Goal: Transaction & Acquisition: Purchase product/service

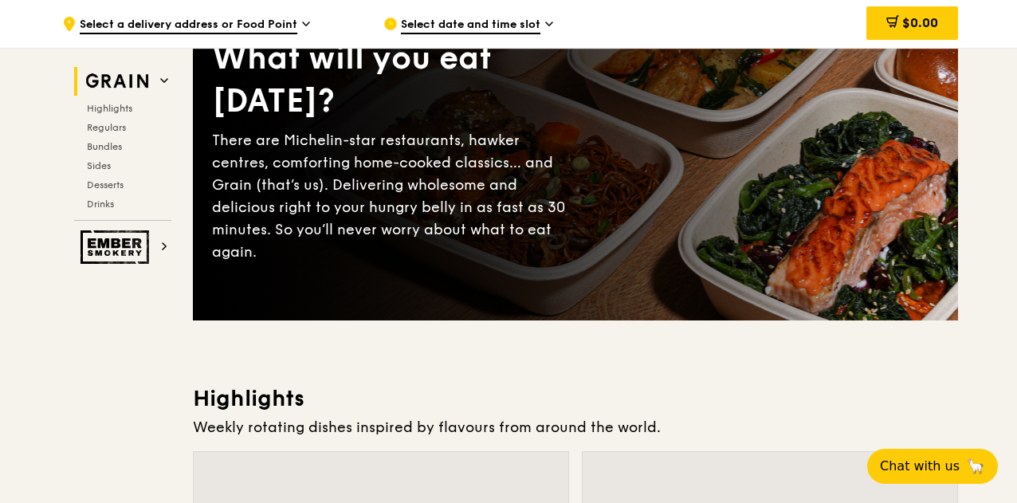
scroll to position [159, 0]
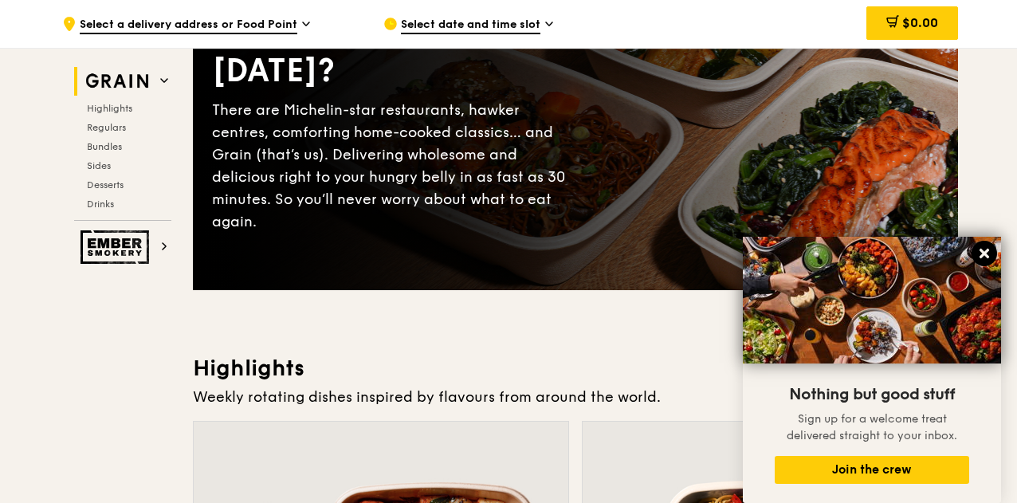
click at [985, 259] on icon at bounding box center [984, 253] width 14 height 14
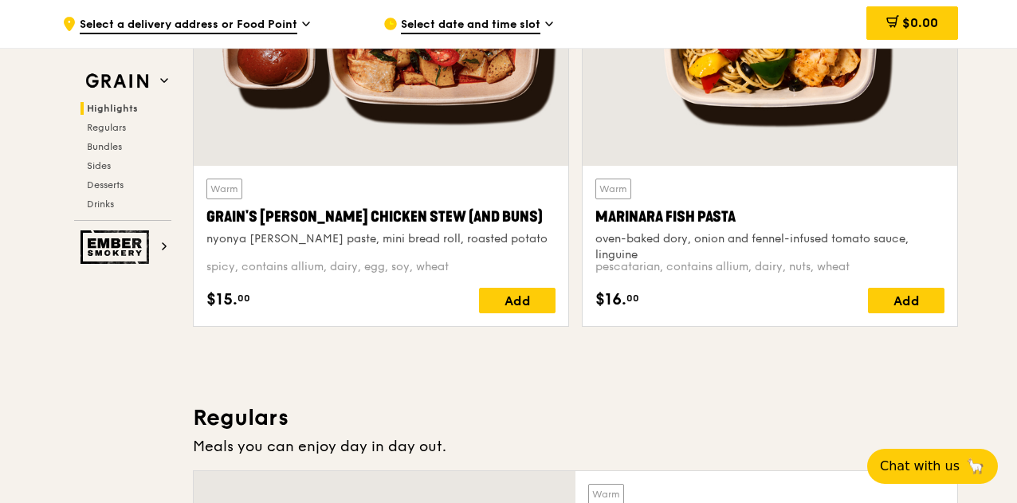
scroll to position [717, 0]
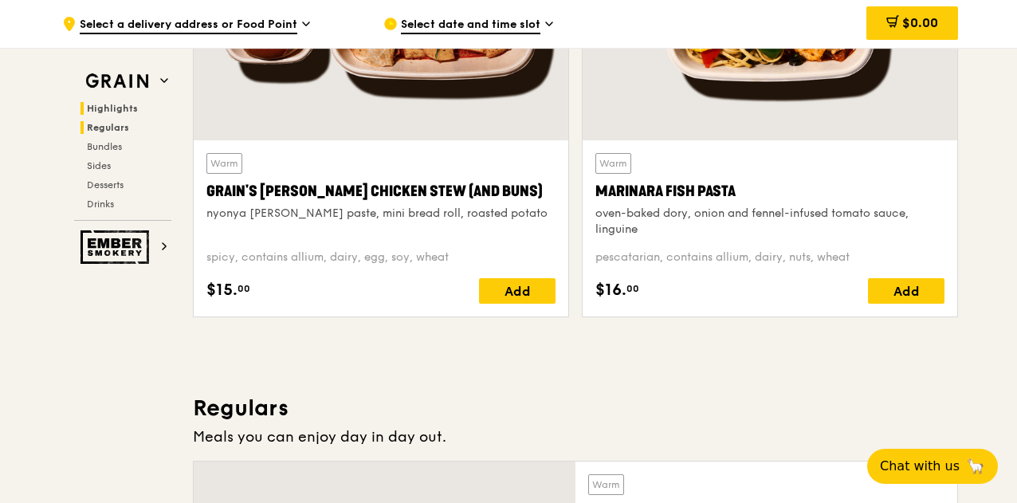
click at [100, 124] on span "Regulars" at bounding box center [108, 127] width 42 height 11
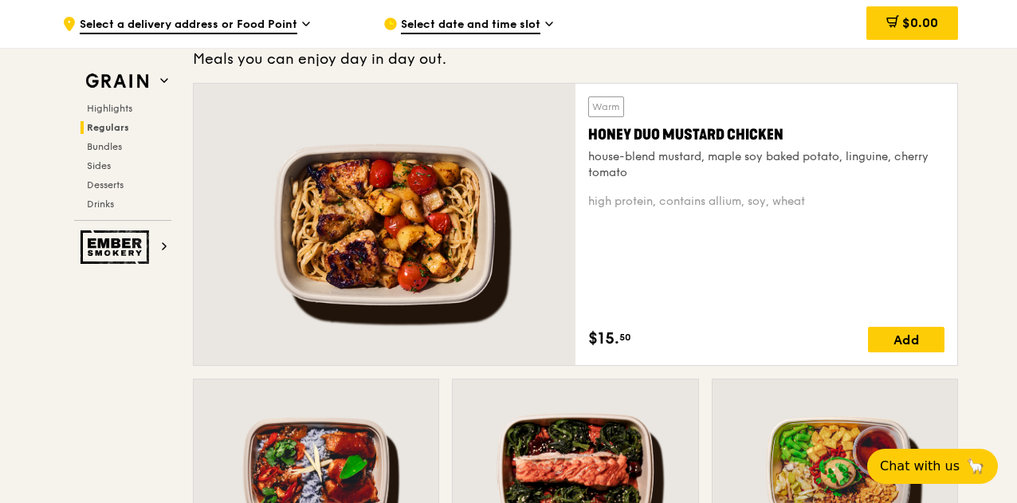
scroll to position [1126, 0]
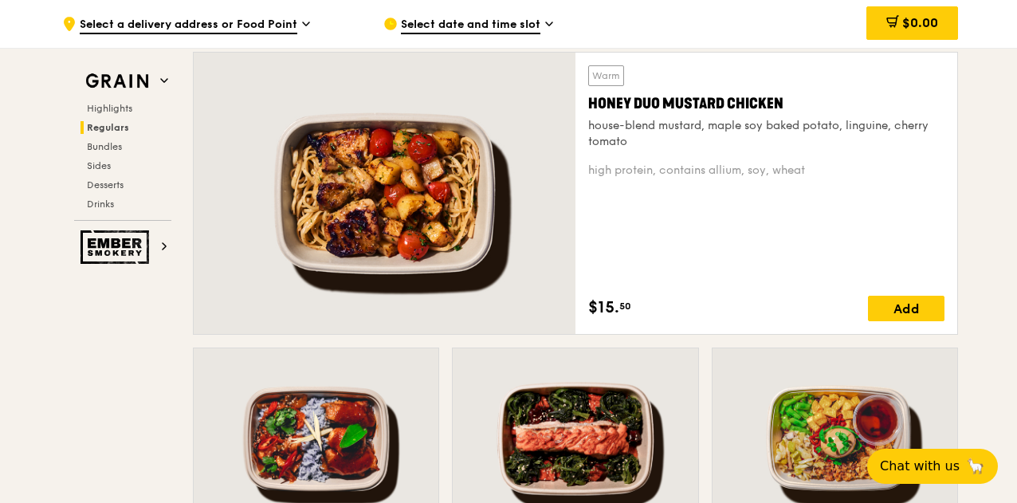
click at [264, 26] on span "Select a delivery address or Food Point" at bounding box center [189, 26] width 218 height 18
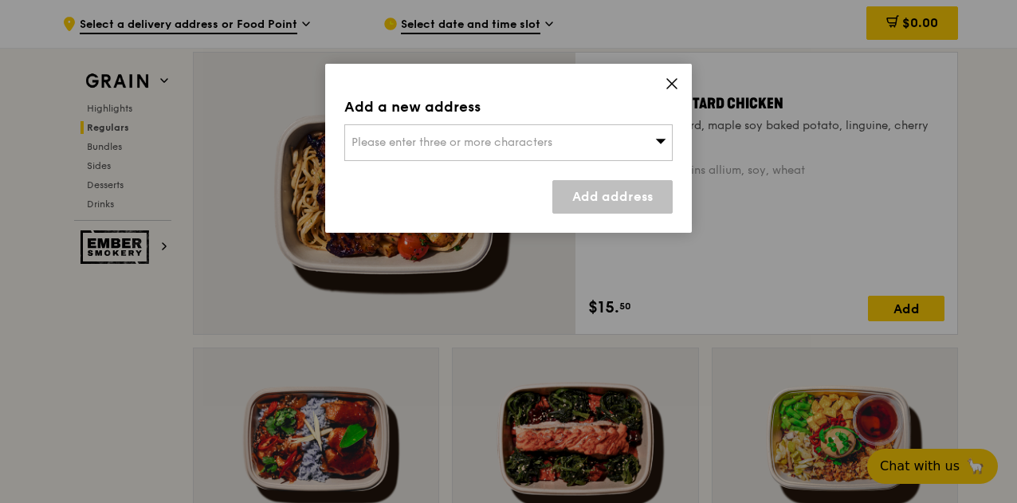
click at [475, 139] on span "Please enter three or more characters" at bounding box center [451, 142] width 201 height 14
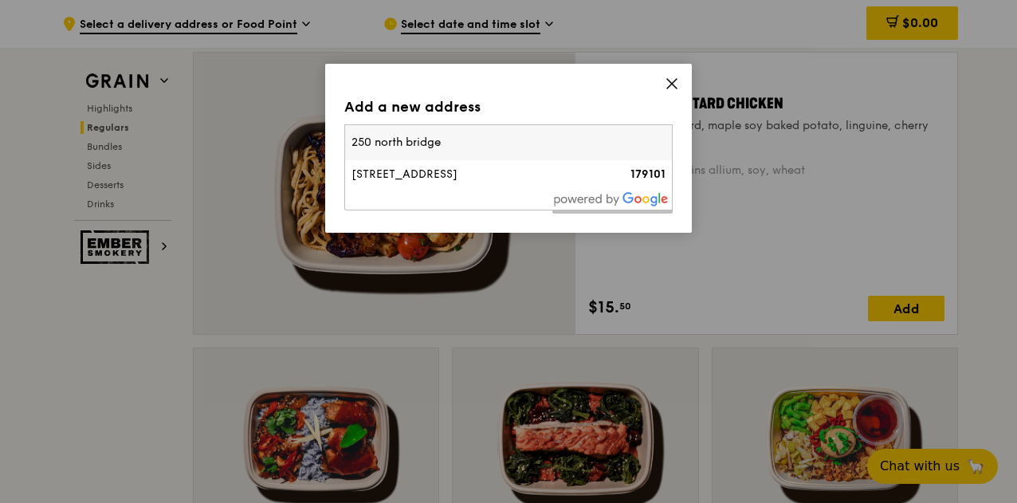
type input "250 north bridge"
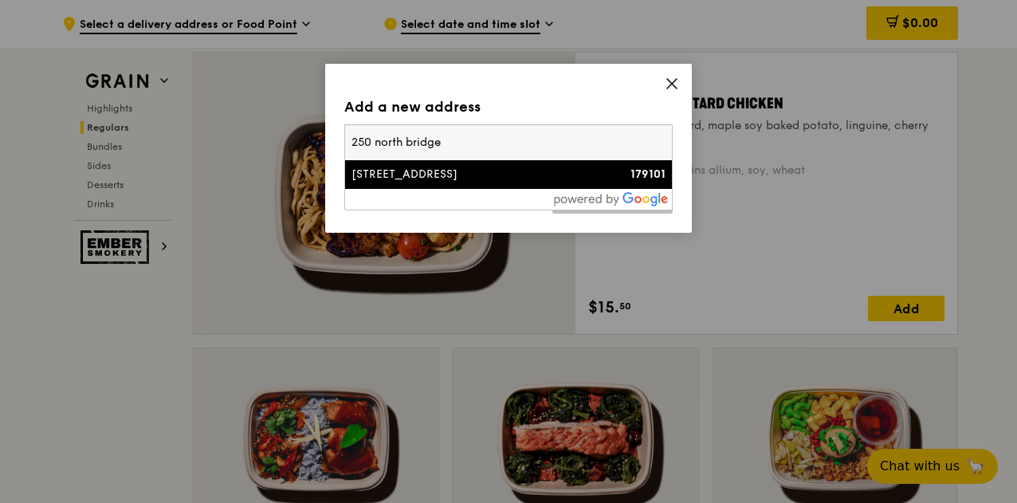
click at [460, 170] on div "[STREET_ADDRESS]" at bounding box center [469, 175] width 236 height 16
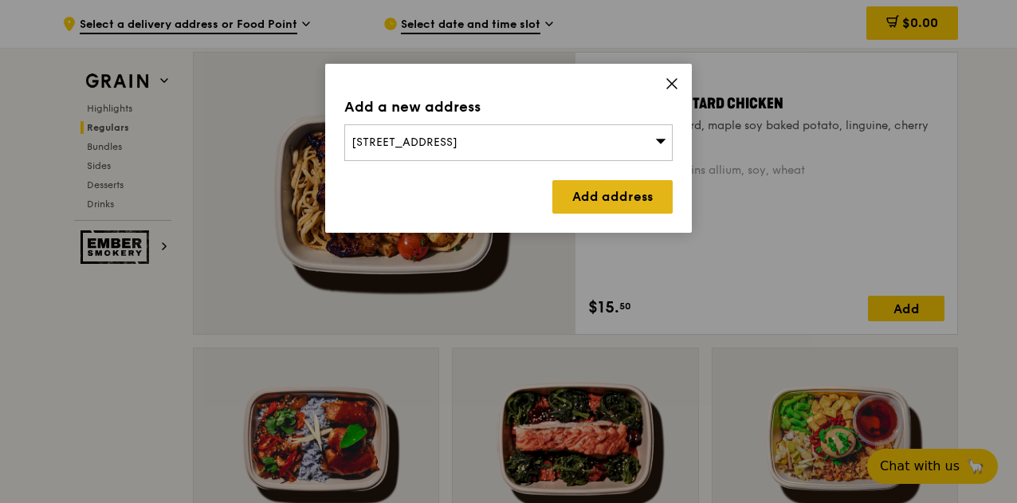
click at [615, 197] on link "Add address" at bounding box center [612, 196] width 120 height 33
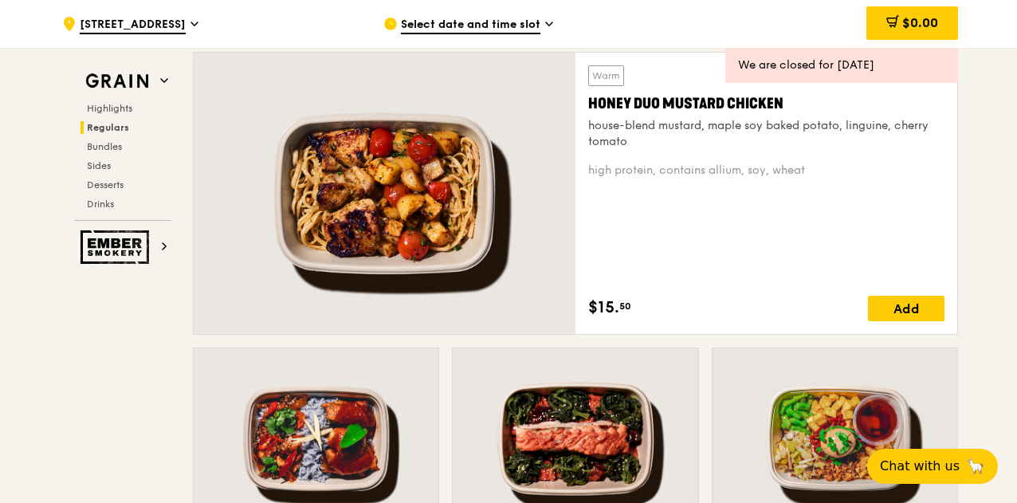
click at [526, 22] on span "Select date and time slot" at bounding box center [470, 26] width 139 height 18
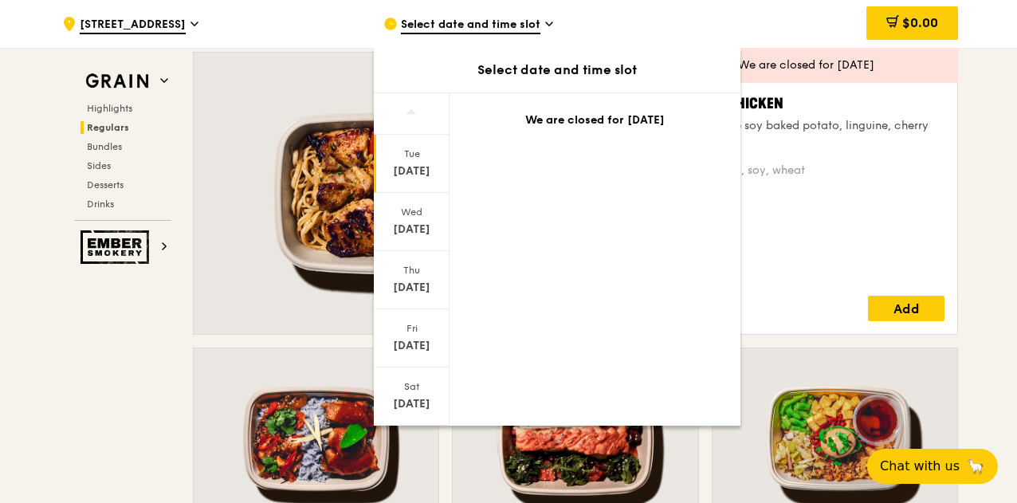
click at [419, 160] on div "[DATE]" at bounding box center [412, 164] width 76 height 58
click at [411, 217] on div "Wed" at bounding box center [411, 212] width 71 height 13
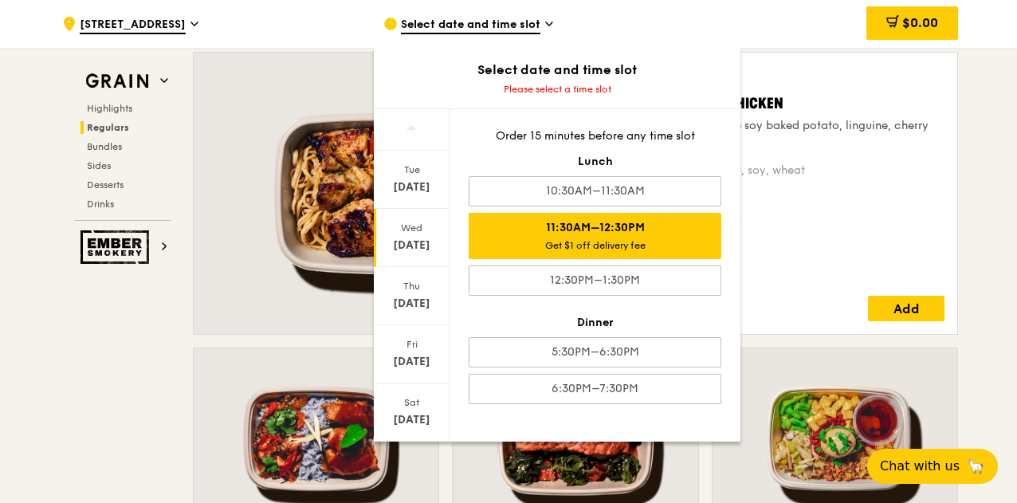
click at [638, 240] on div "Get $1 off delivery fee" at bounding box center [595, 245] width 238 height 13
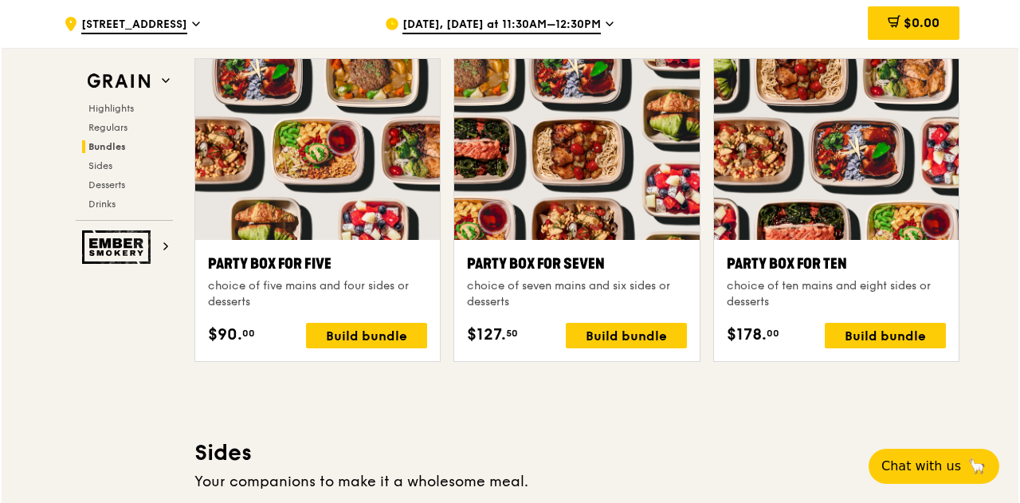
scroll to position [3198, 0]
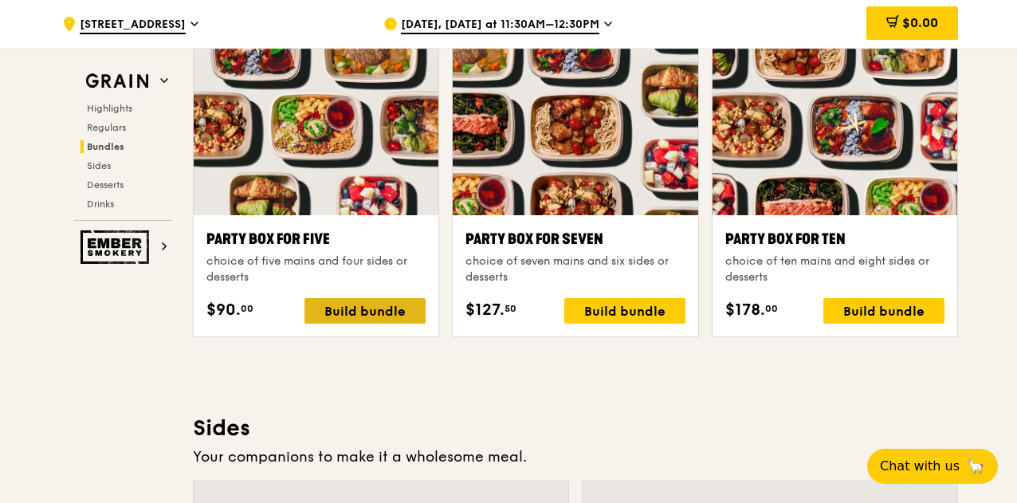
click at [371, 308] on div "Build bundle" at bounding box center [364, 311] width 121 height 26
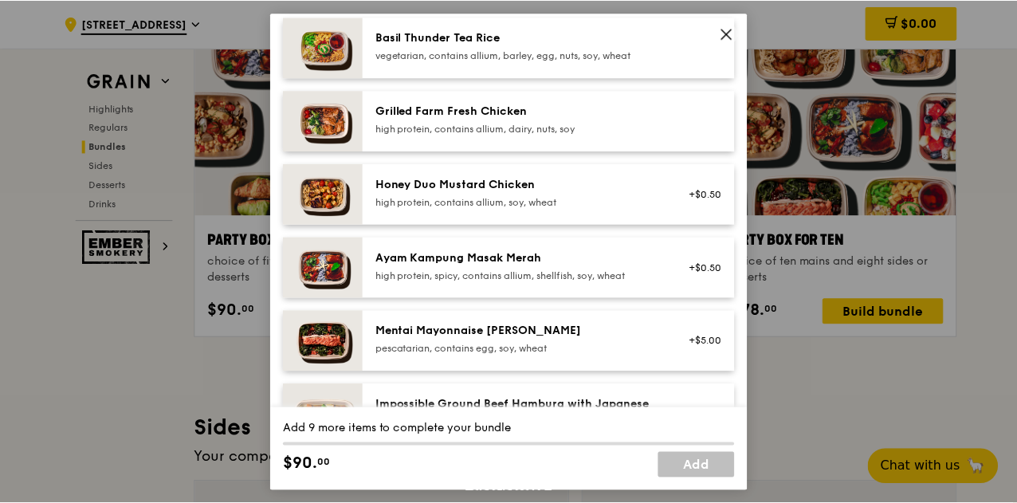
scroll to position [296, 0]
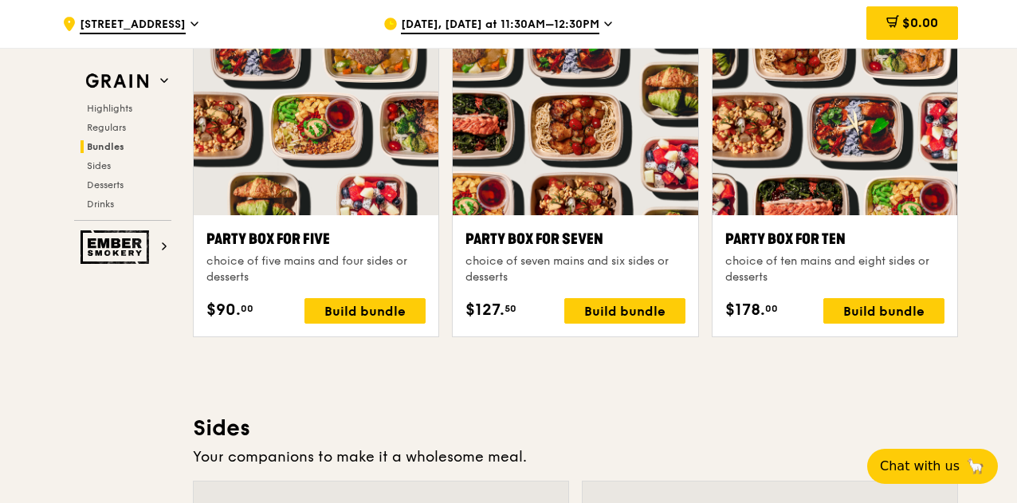
click at [603, 380] on div "Highlights Weekly rotating dishes inspired by flavours from around the world. W…" at bounding box center [575, 443] width 765 height 6256
